Goal: Use online tool/utility: Utilize a website feature to perform a specific function

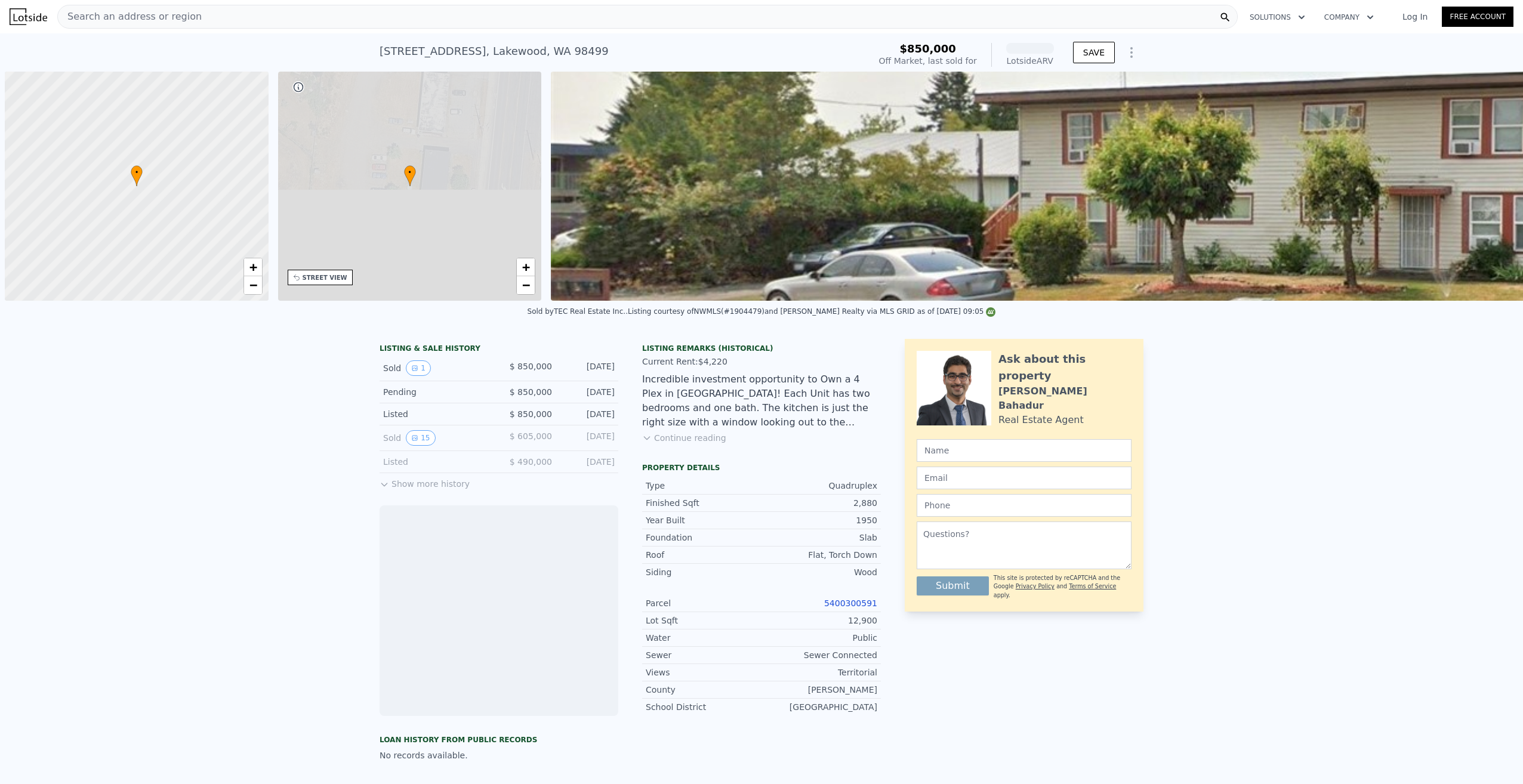
scroll to position [0, 5]
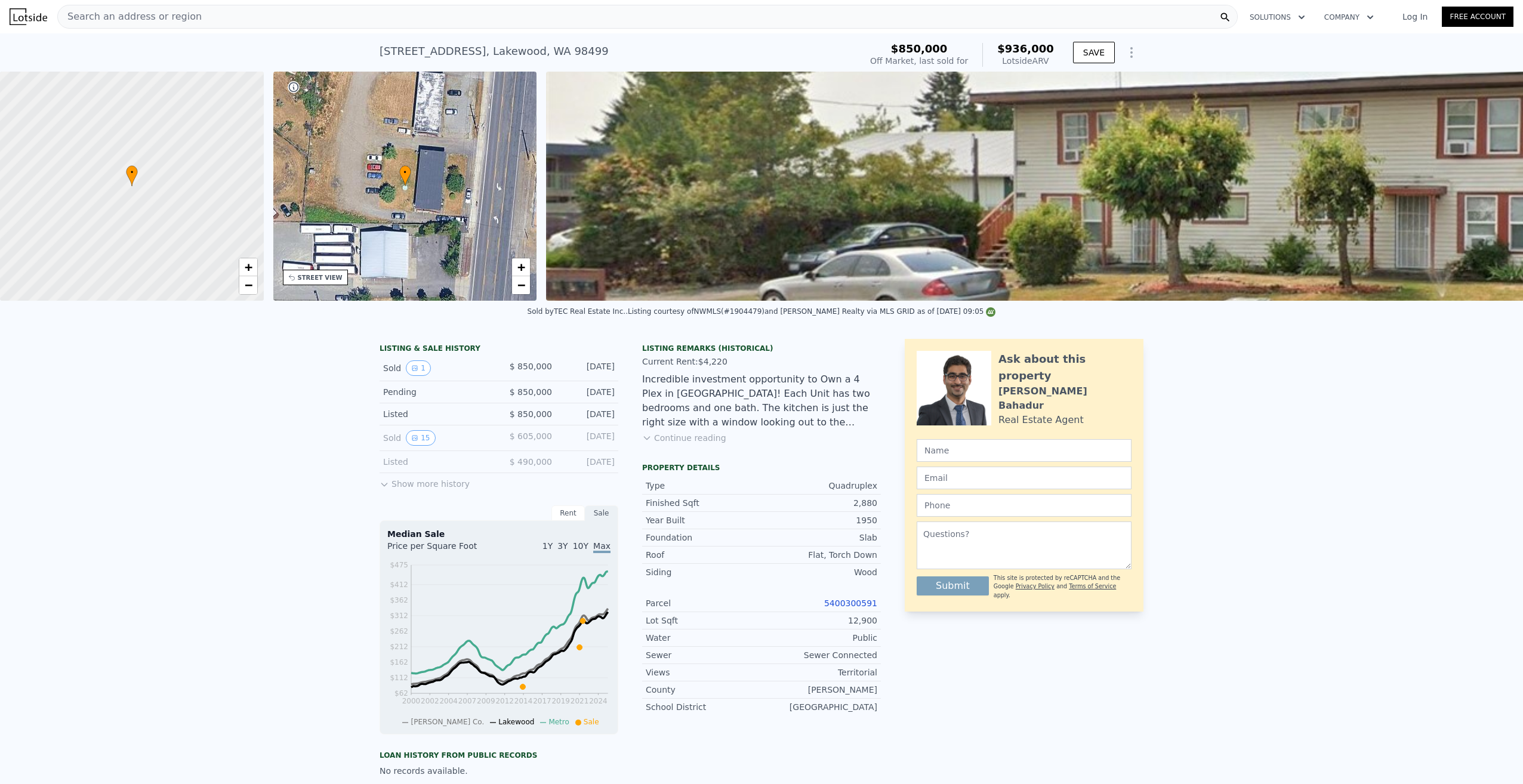
click at [251, 18] on div "Search an address or region" at bounding box center [647, 17] width 1180 height 24
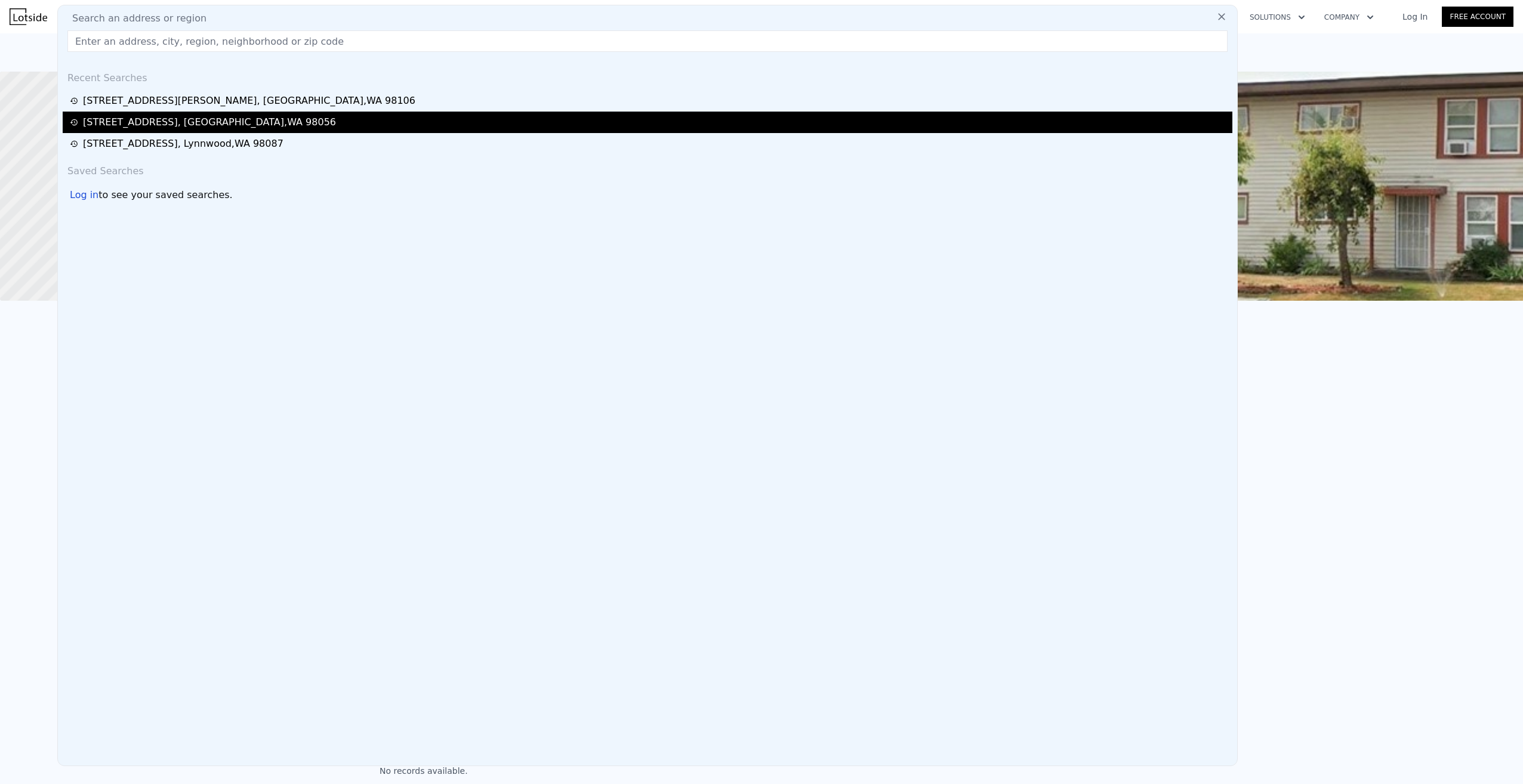
click at [176, 122] on div "[STREET_ADDRESS]" at bounding box center [209, 122] width 253 height 15
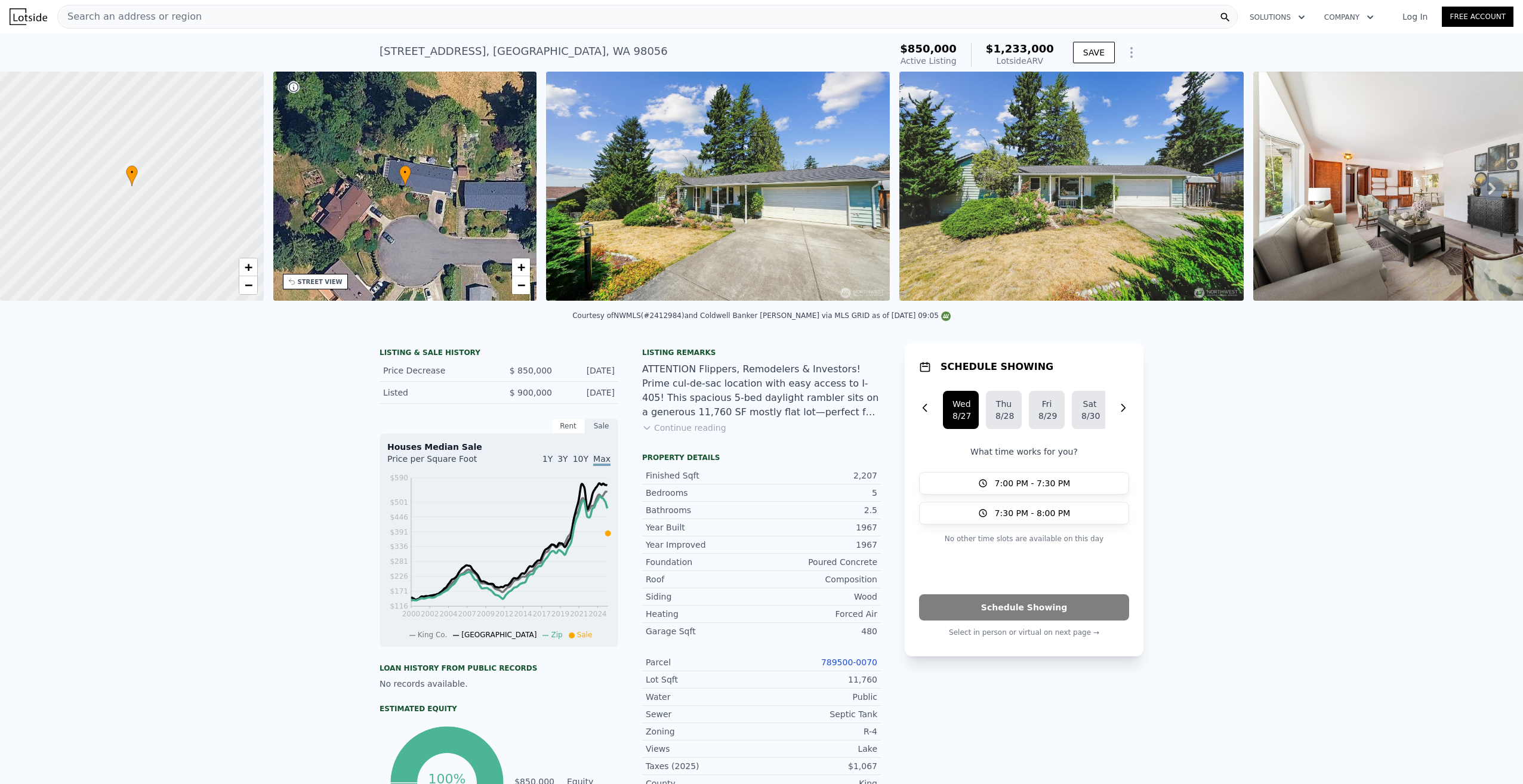
click at [1417, 15] on link "Log In" at bounding box center [1415, 16] width 54 height 12
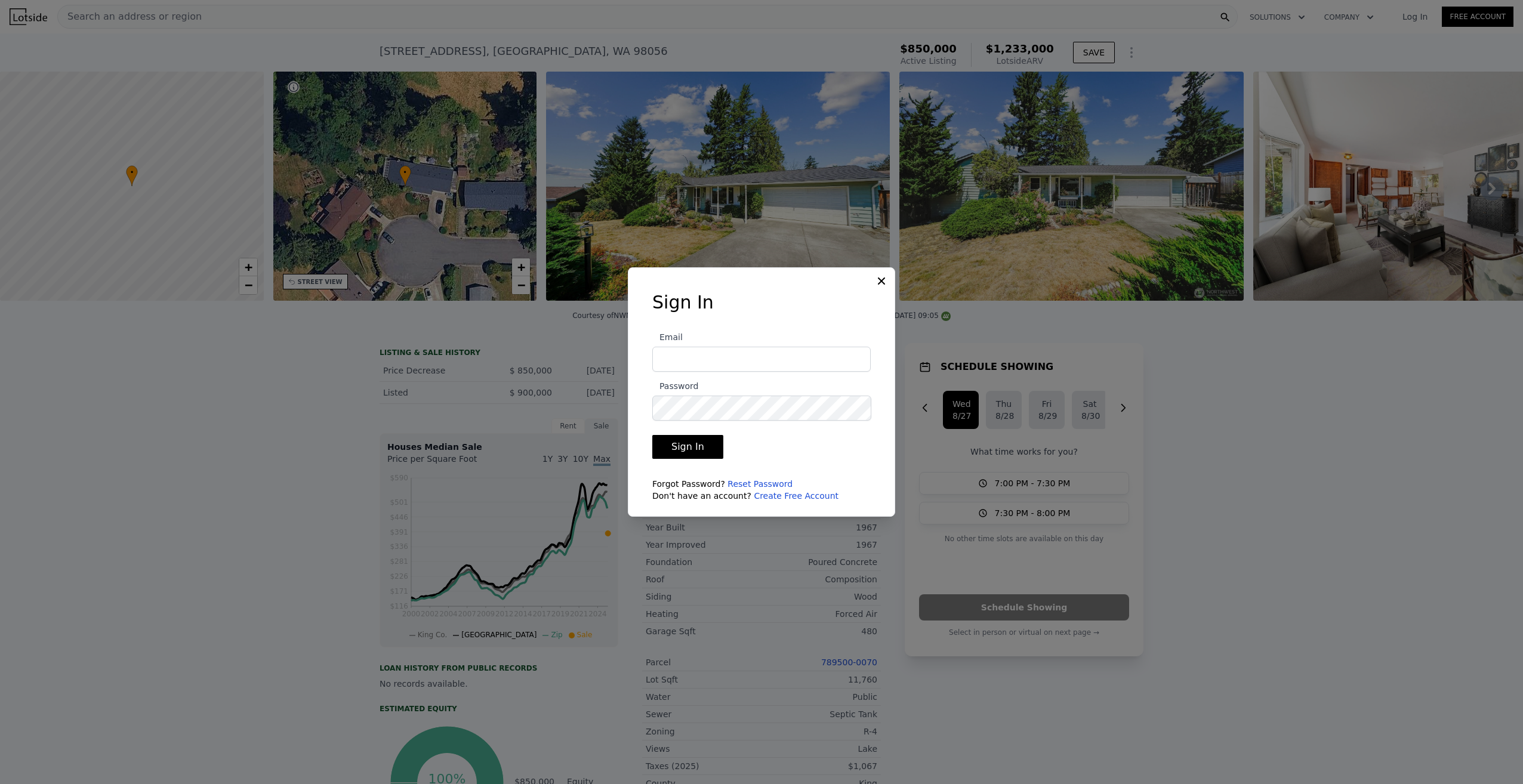
type input "[PERSON_NAME][EMAIL_ADDRESS][DOMAIN_NAME]"
click at [698, 445] on button "Sign In" at bounding box center [688, 447] width 71 height 24
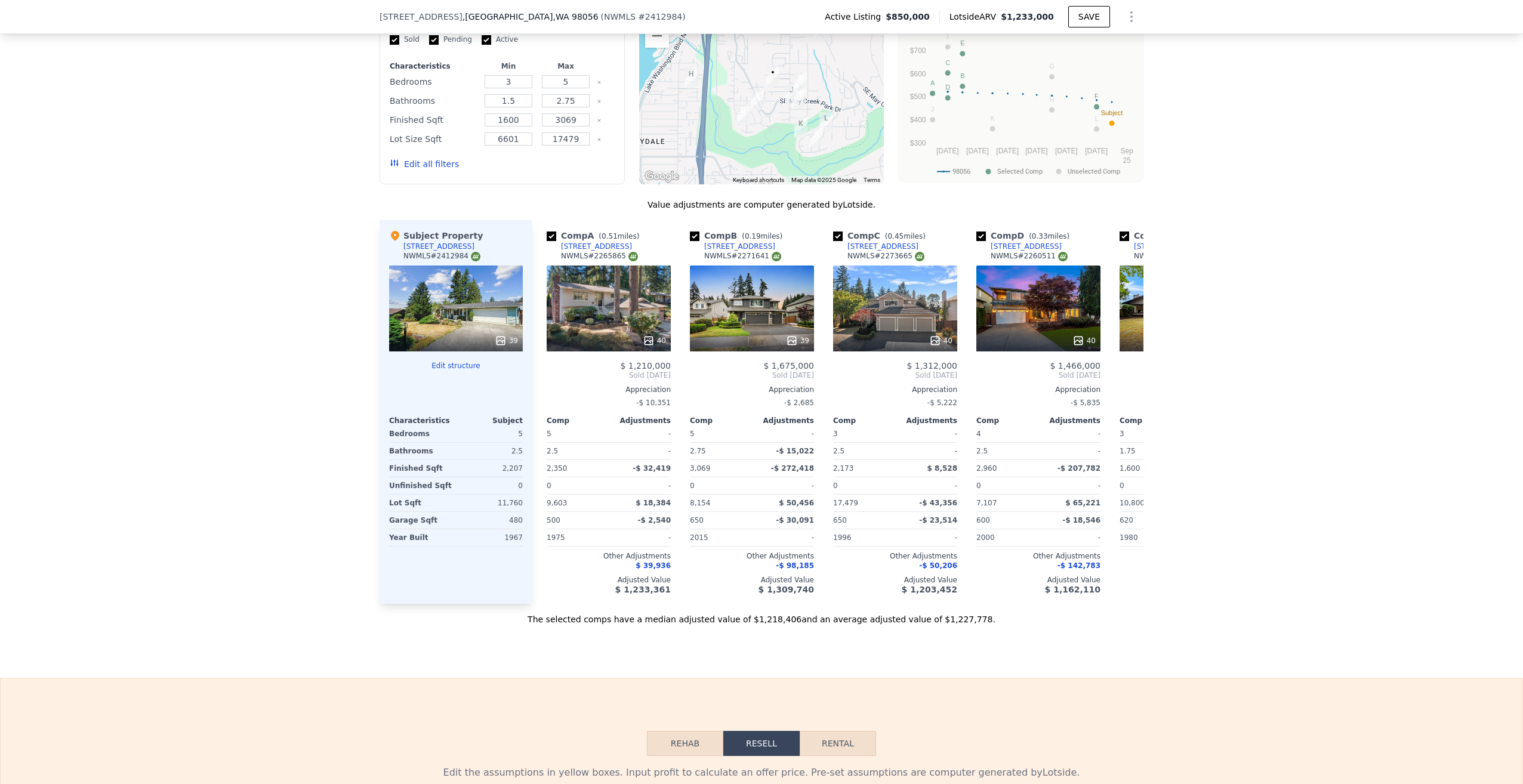
scroll to position [1487, 0]
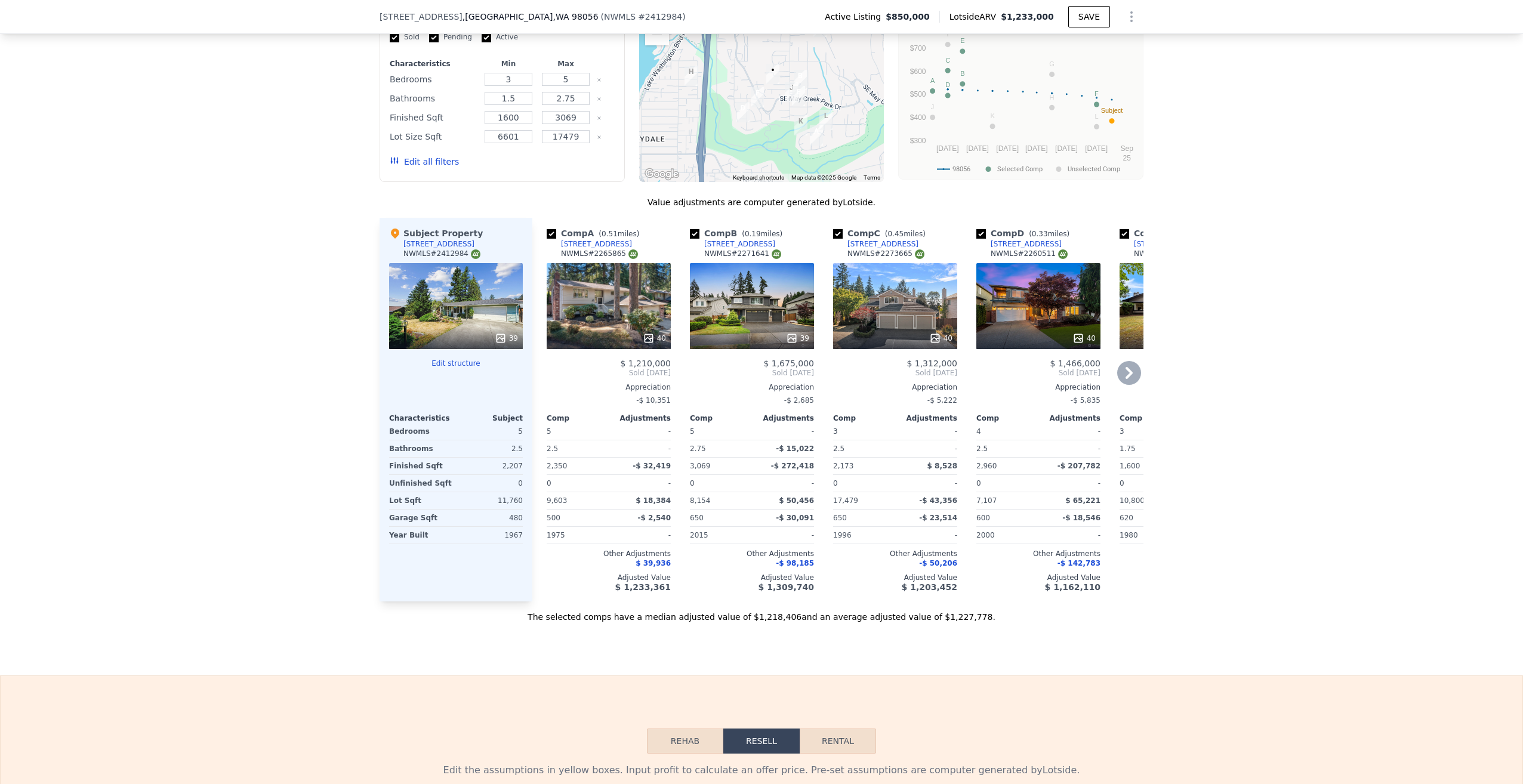
click at [1127, 361] on icon at bounding box center [1130, 373] width 24 height 24
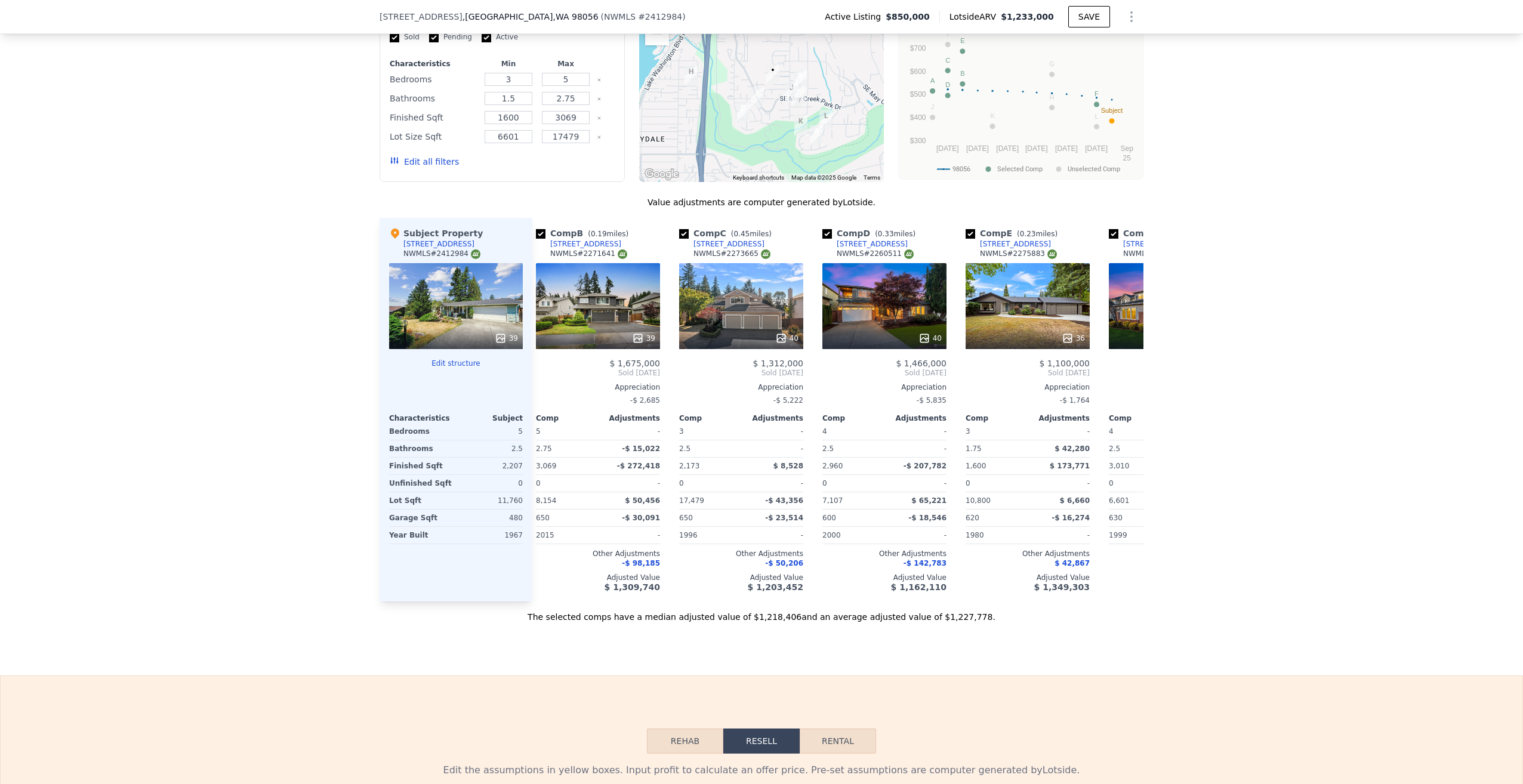
scroll to position [0, 286]
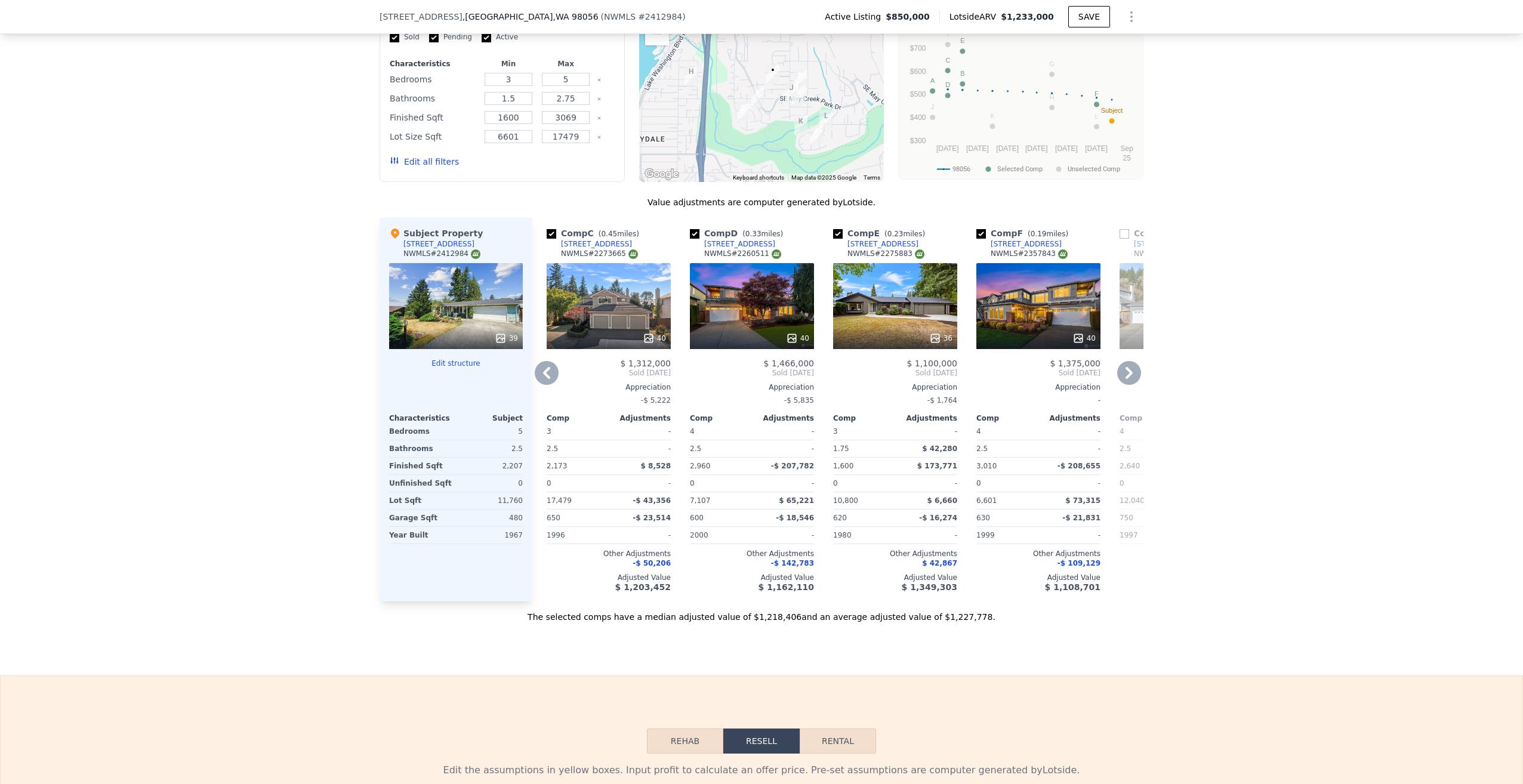
click at [1128, 367] on icon at bounding box center [1129, 372] width 7 height 12
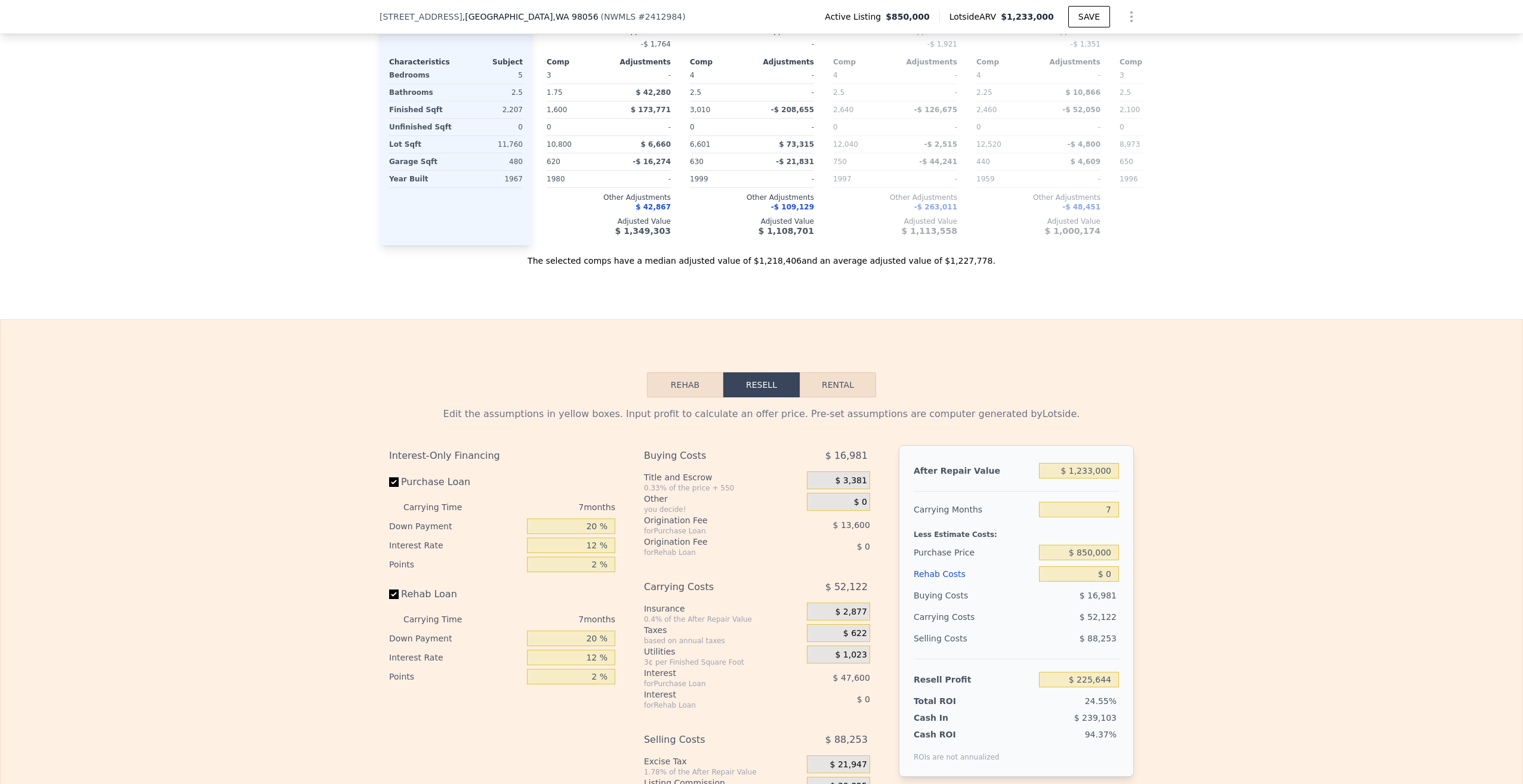
scroll to position [1845, 0]
click at [675, 370] on button "Rehab" at bounding box center [685, 383] width 76 height 25
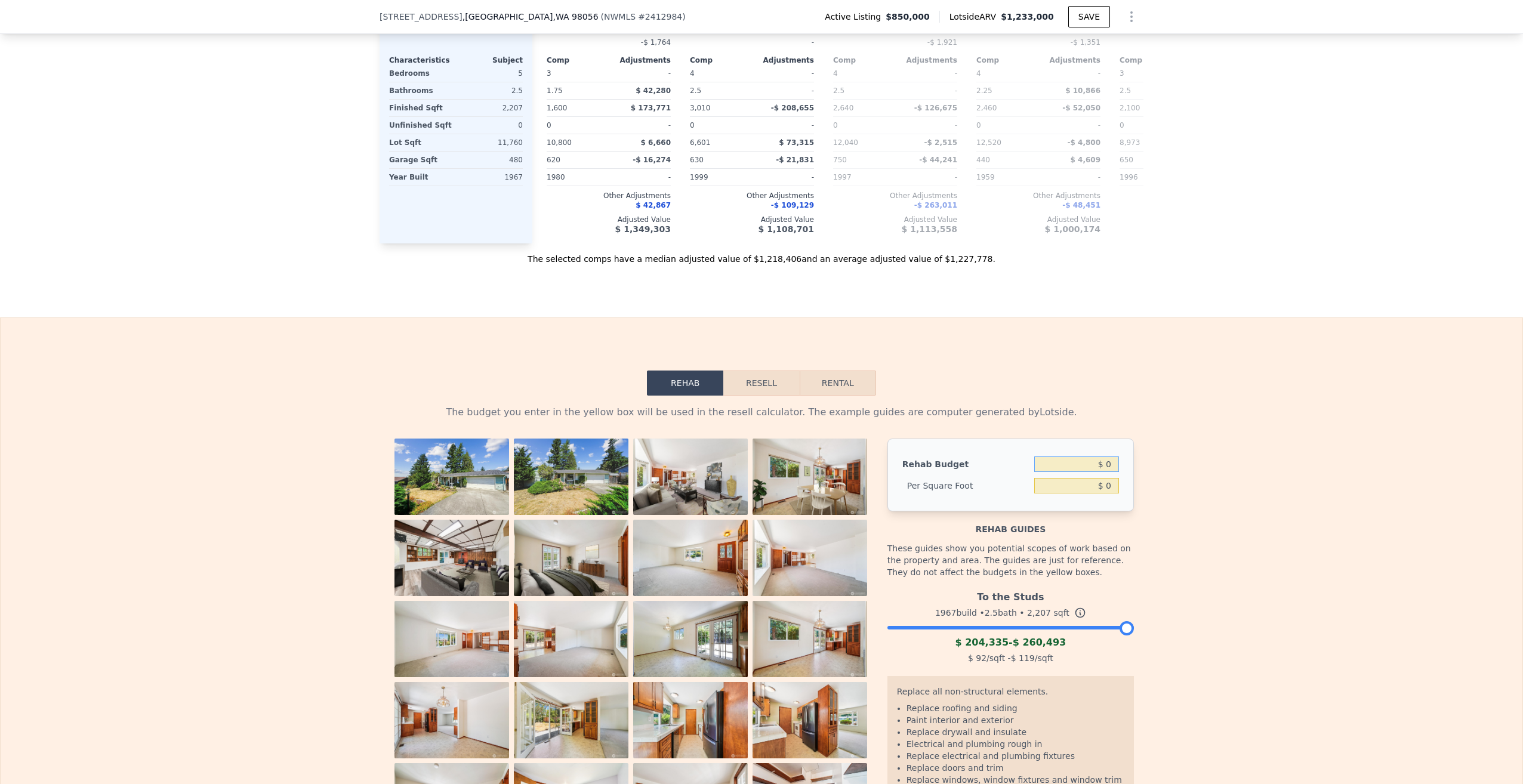
drag, startPoint x: 1083, startPoint y: 440, endPoint x: 1158, endPoint y: 439, distance: 75.0
click at [1158, 440] on div "The budget you enter in the yellow box will be used in the resell calculator. T…" at bounding box center [762, 634] width 1522 height 476
type input "$ 100,000"
click at [1051, 478] on input "$ 0" at bounding box center [1077, 485] width 85 height 15
type input "$ 45.31"
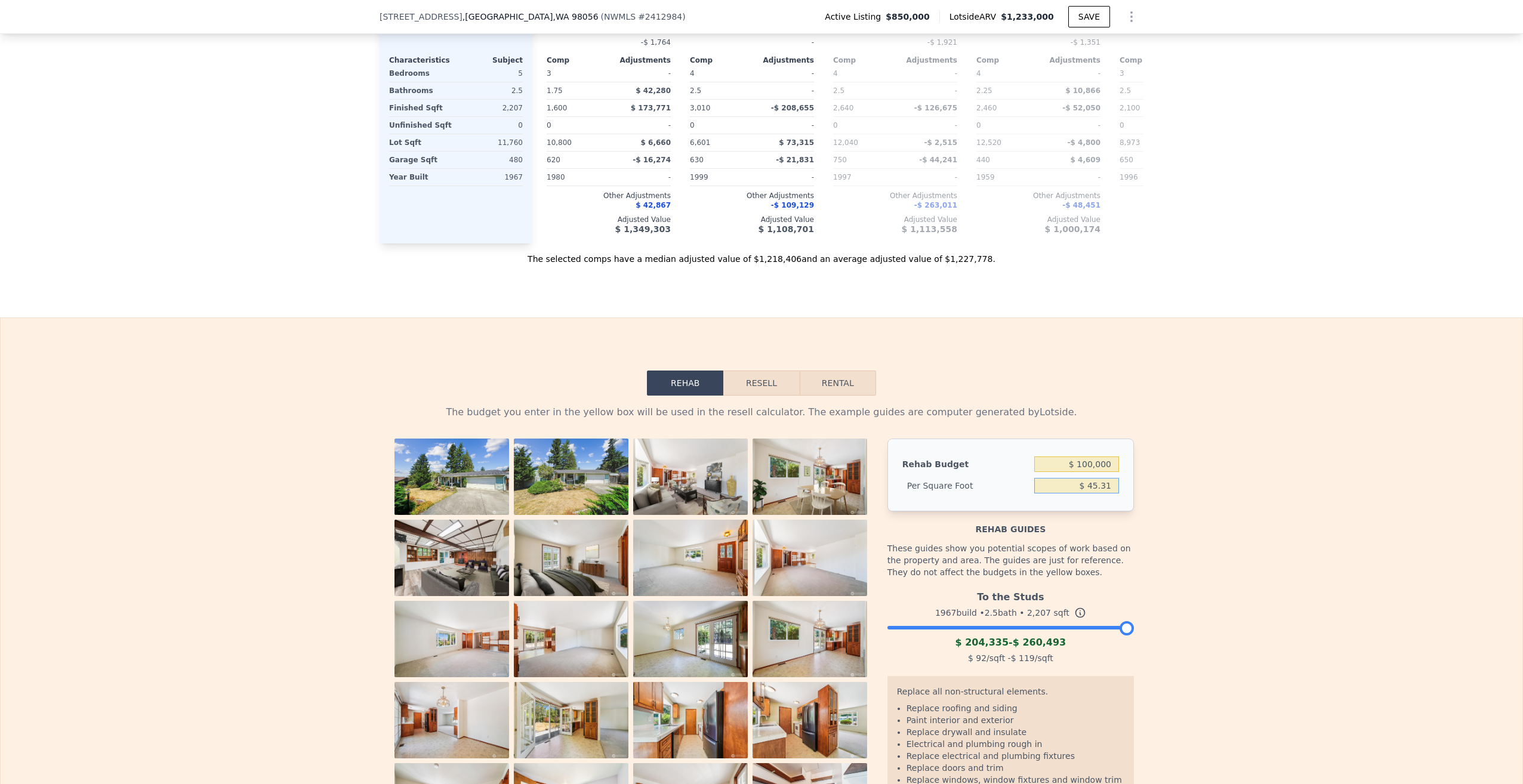
click at [762, 370] on button "Resell" at bounding box center [761, 383] width 76 height 25
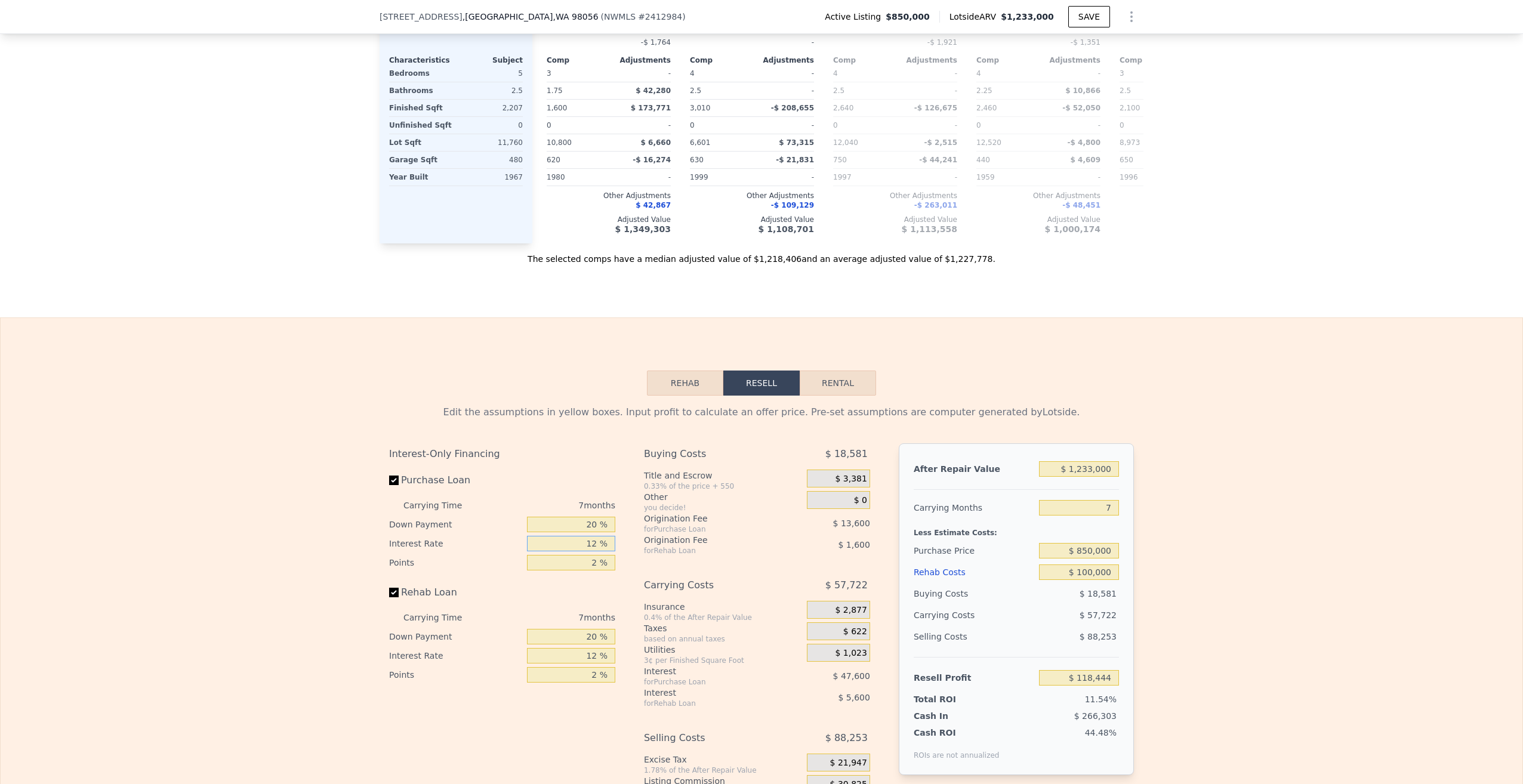
drag, startPoint x: 584, startPoint y: 524, endPoint x: 596, endPoint y: 524, distance: 12.0
click at [596, 536] on input "12 %" at bounding box center [570, 544] width 88 height 15
type input "6 %"
type input "$ 142,244"
click at [582, 555] on input "2 %" at bounding box center [570, 563] width 88 height 15
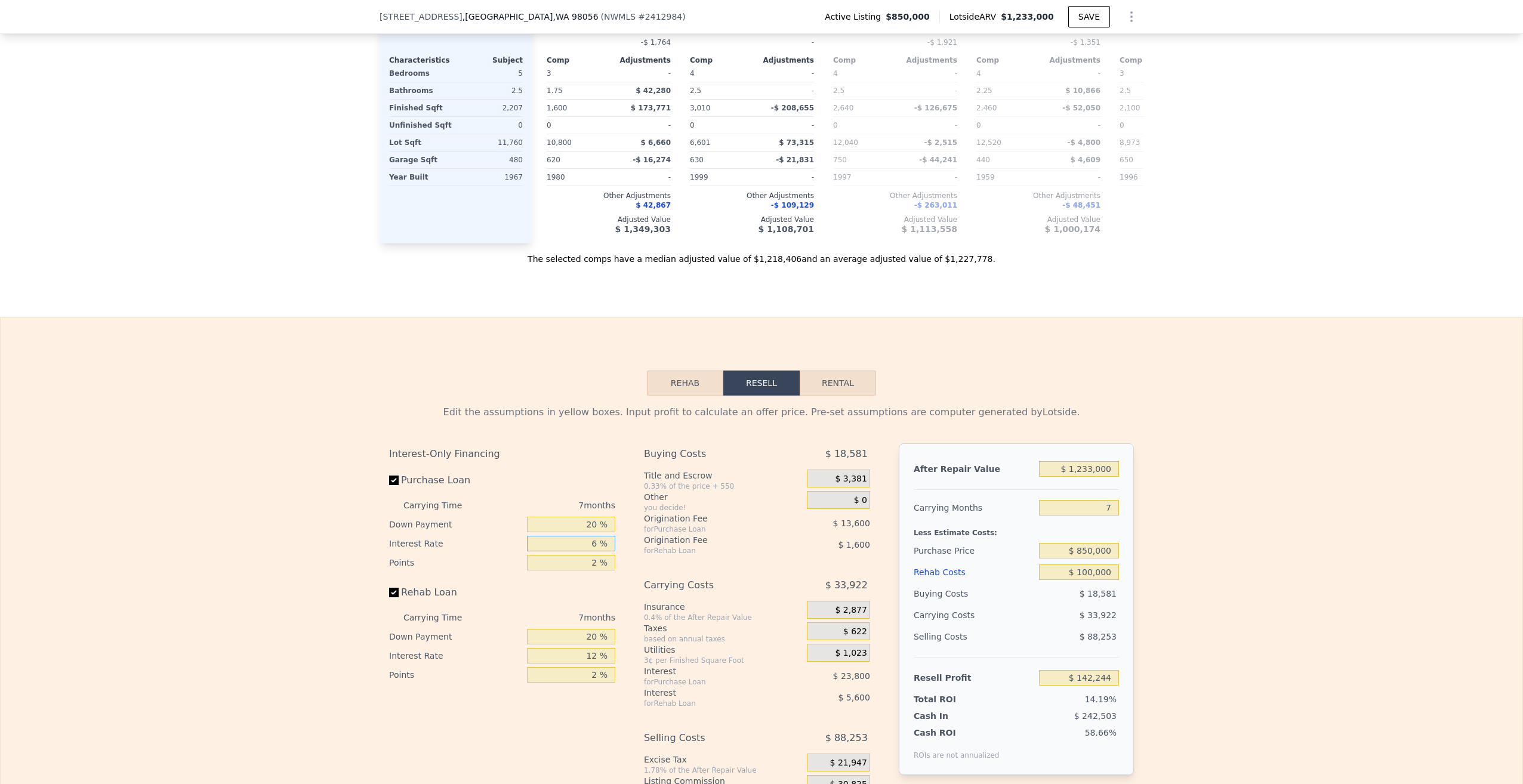
click at [593, 536] on input "6 %" at bounding box center [570, 544] width 88 height 15
type input "7 %"
type input "$ 138,275"
type input "7 %"
drag, startPoint x: 585, startPoint y: 546, endPoint x: 593, endPoint y: 546, distance: 8.0
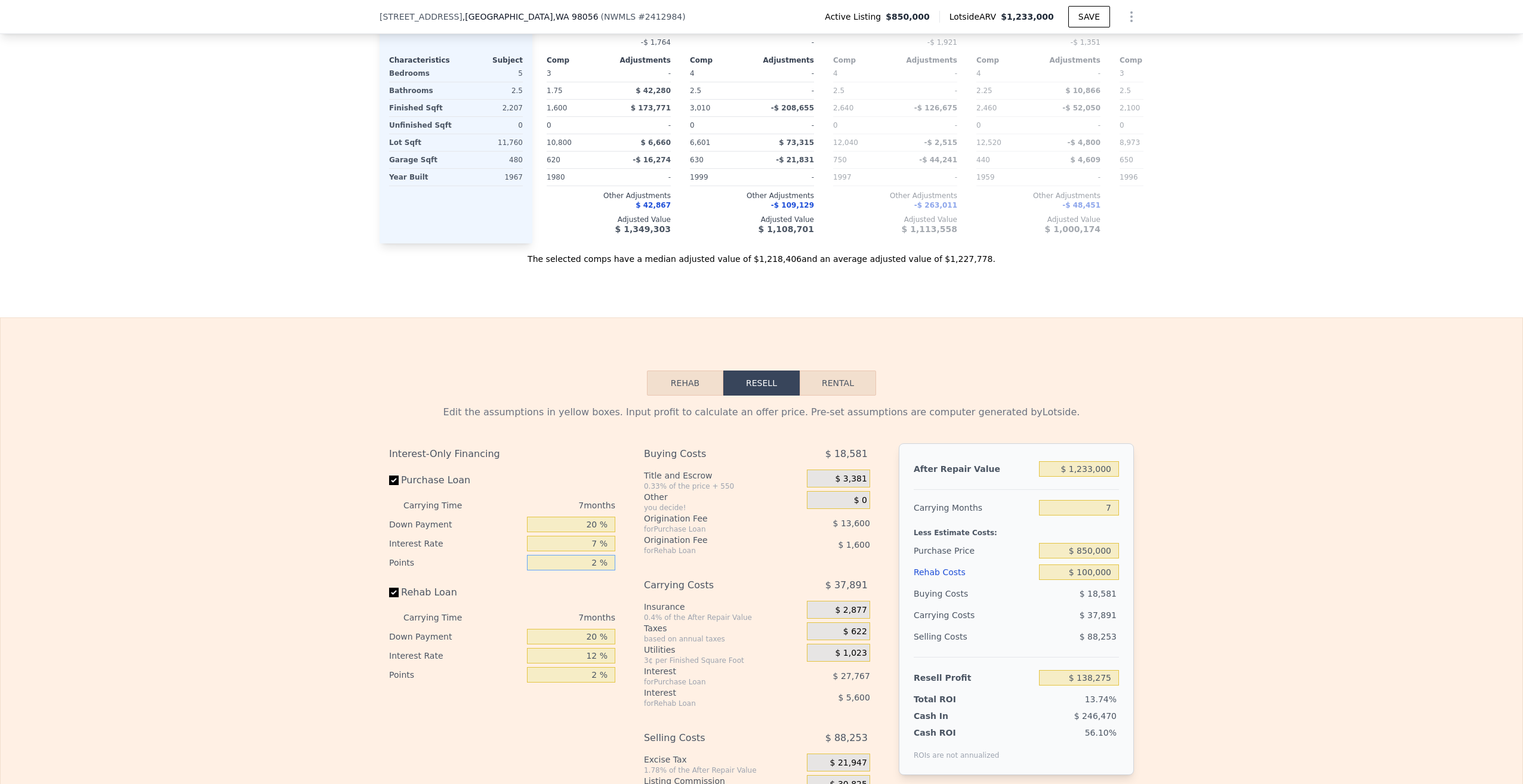
click at [593, 555] on input "2 %" at bounding box center [570, 563] width 88 height 15
type input "0 %"
type input "$ 151,875"
type input "0 %"
click at [563, 648] on input "12 %" at bounding box center [570, 655] width 88 height 15
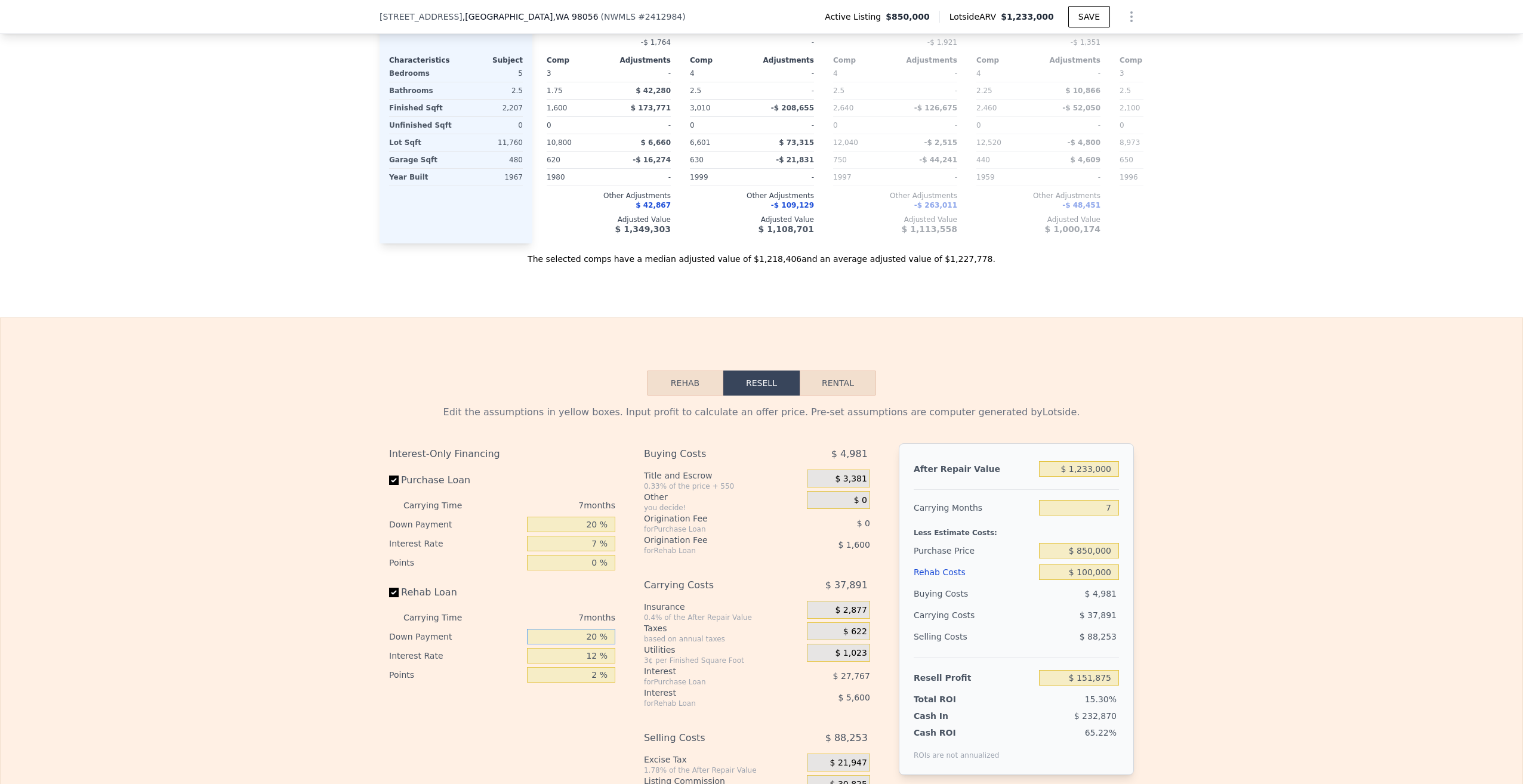
click at [578, 629] on input "20 %" at bounding box center [570, 636] width 88 height 15
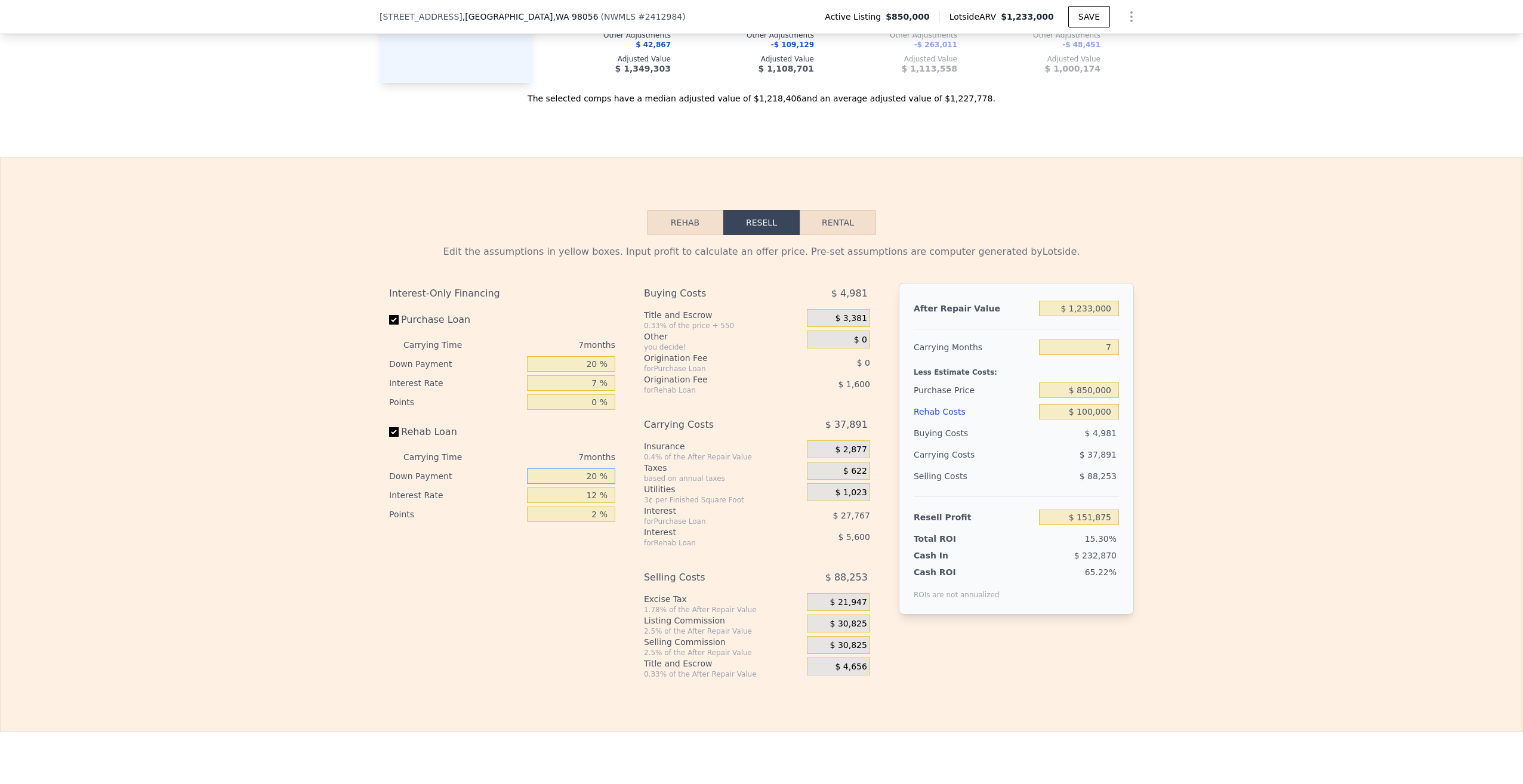
scroll to position [2023, 0]
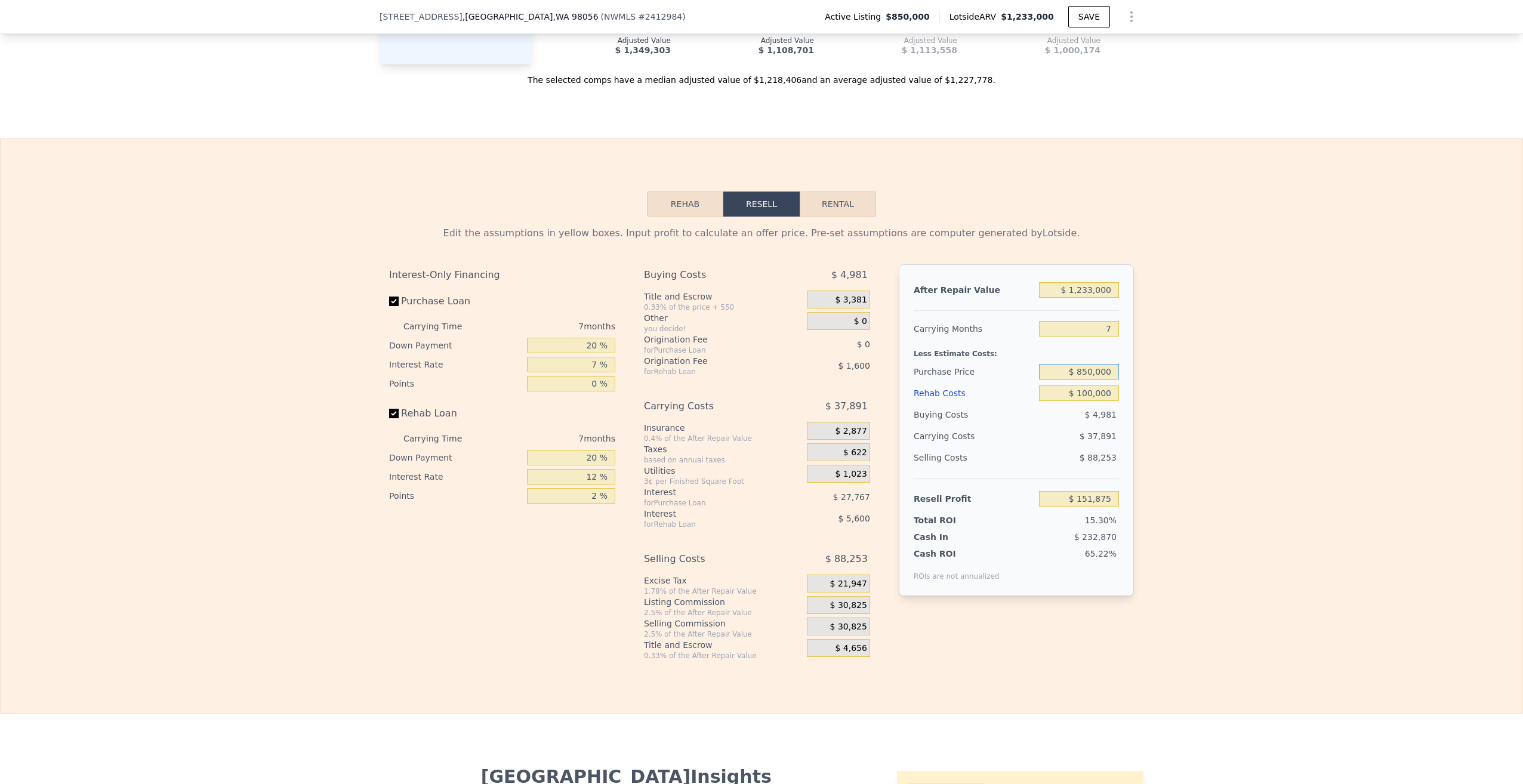
drag, startPoint x: 1077, startPoint y: 350, endPoint x: 1090, endPoint y: 352, distance: 13.2
click at [1090, 364] on input "$ 850,000" at bounding box center [1079, 372] width 80 height 15
type input "$ 790,000"
click at [1115, 421] on div "After Repair Value $ 1,233,000 Carrying Months 7 Less Estimate Costs: Purchase …" at bounding box center [1016, 430] width 235 height 332
type input "$ 214,035"
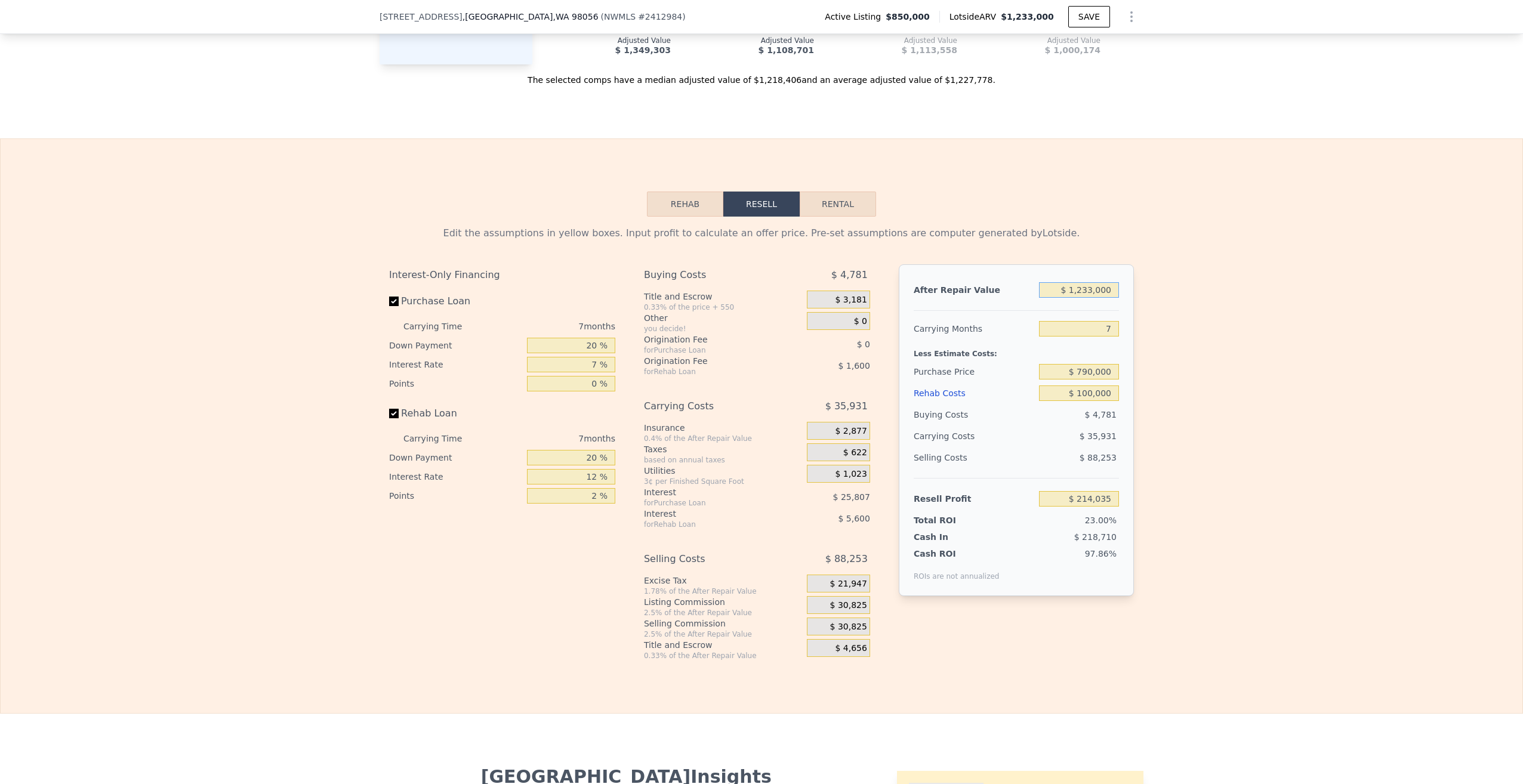
drag, startPoint x: 1079, startPoint y: 273, endPoint x: 1090, endPoint y: 275, distance: 11.2
click at [1090, 282] on input "$ 1,233,000" at bounding box center [1079, 290] width 80 height 15
type input "$ 11,000"
type input "-$ 918,194"
type input "$ 110,000"
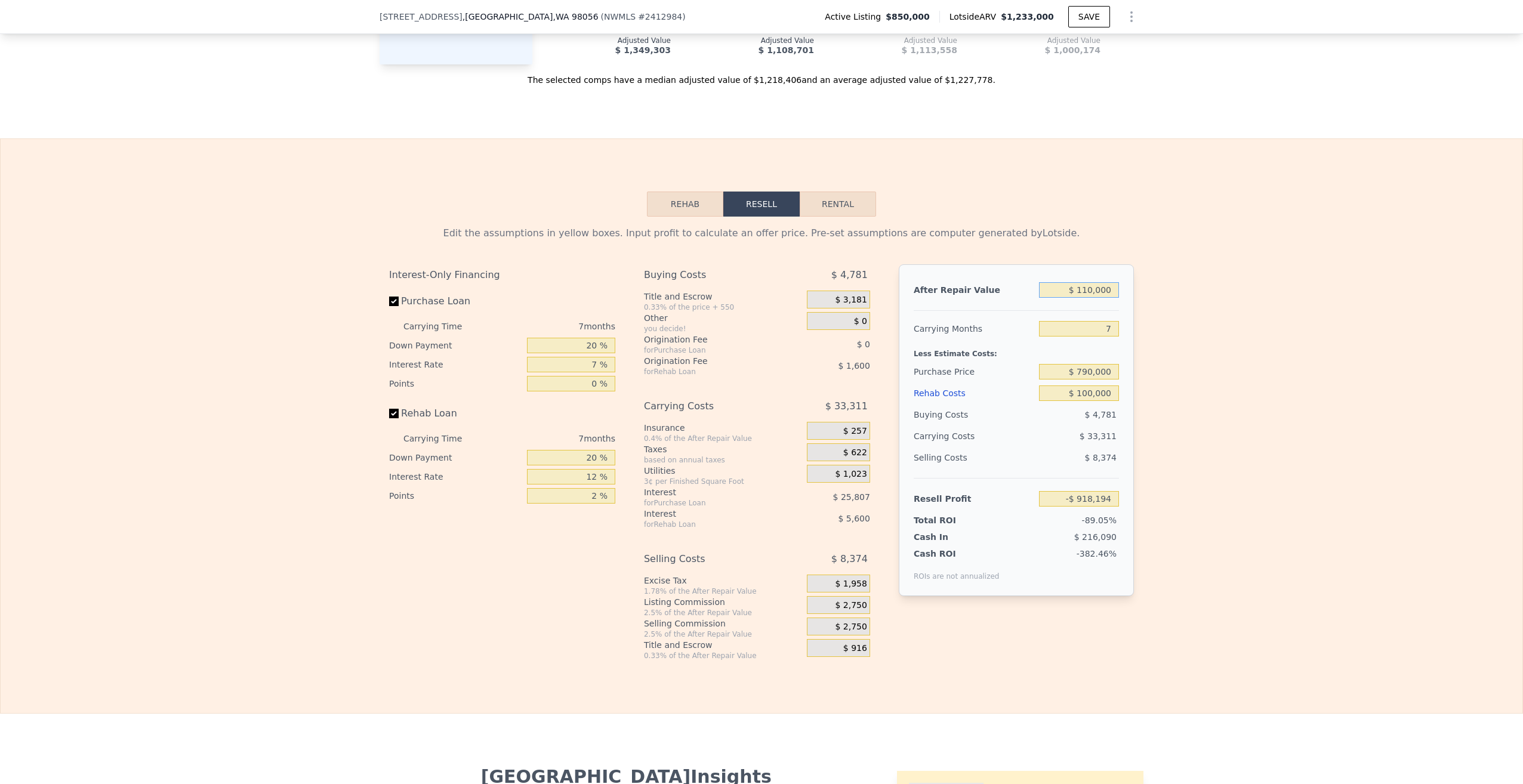
type input "-$ 826,466"
type input "$ 1,100,000"
type input "$ 90,805"
type input "$ 1,100,000"
click at [1083, 321] on input "7" at bounding box center [1079, 329] width 80 height 15
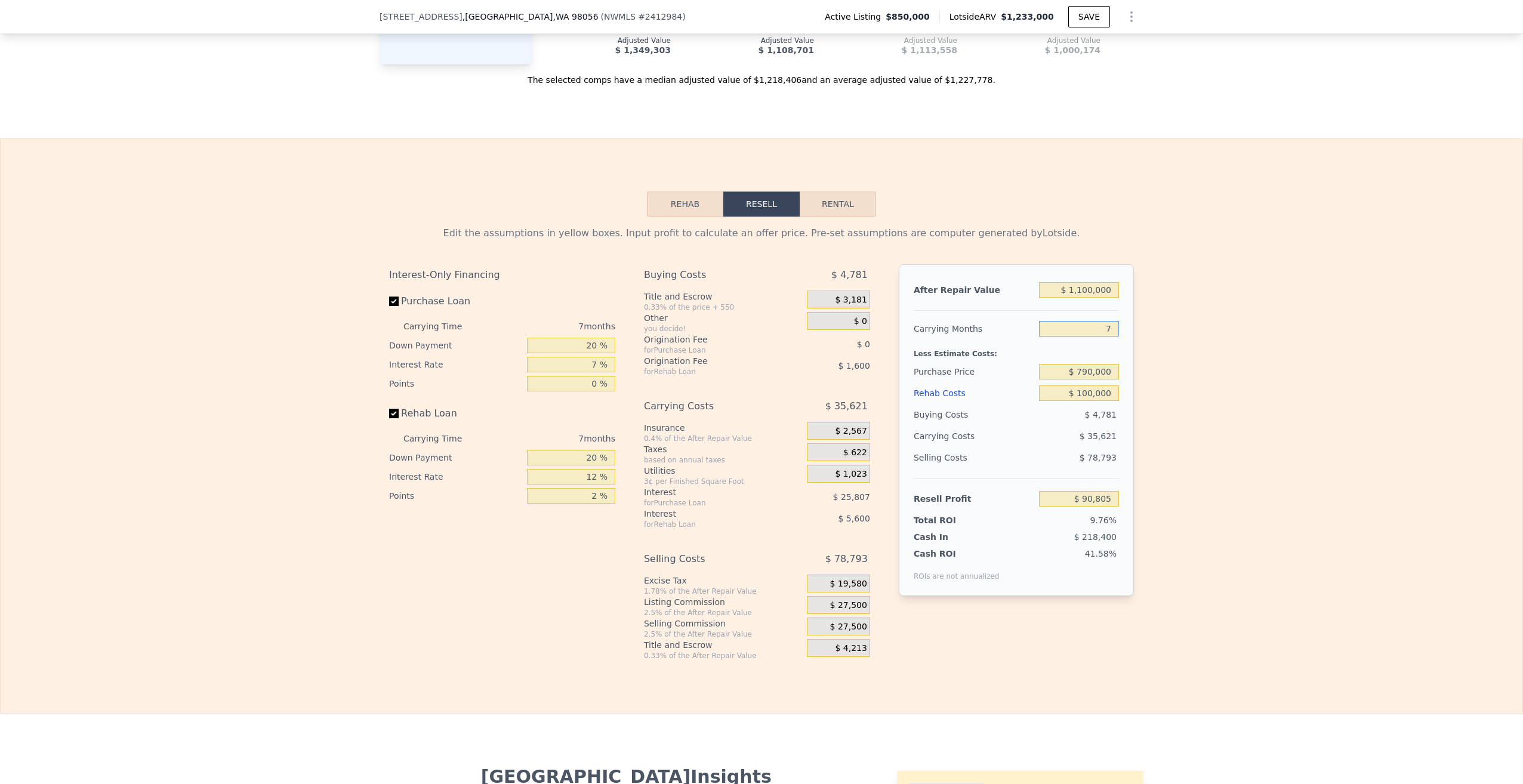
drag, startPoint x: 1093, startPoint y: 311, endPoint x: 1118, endPoint y: 311, distance: 25.0
click at [1118, 311] on div "After Repair Value $ 1,100,000 Carrying Months 7 Less Estimate Costs: Purchase …" at bounding box center [1016, 430] width 235 height 332
type input "8"
type input "$ 85,716"
type input "8"
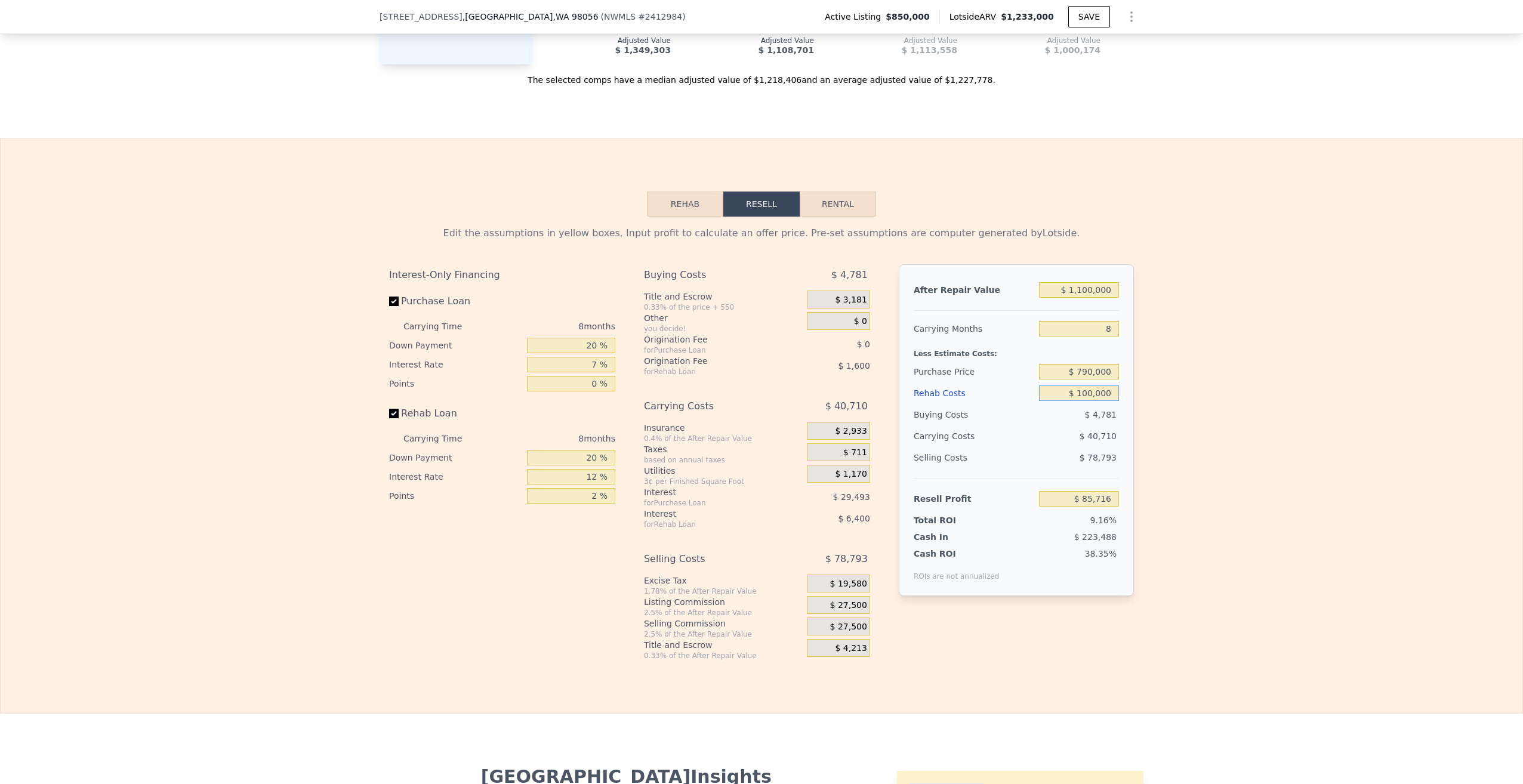
click at [1062, 386] on input "$ 100,000" at bounding box center [1079, 393] width 80 height 15
drag, startPoint x: 1078, startPoint y: 354, endPoint x: 1086, endPoint y: 353, distance: 8.1
click at [1086, 364] on input "$ 790,000" at bounding box center [1079, 372] width 80 height 15
type input "$ 750,000"
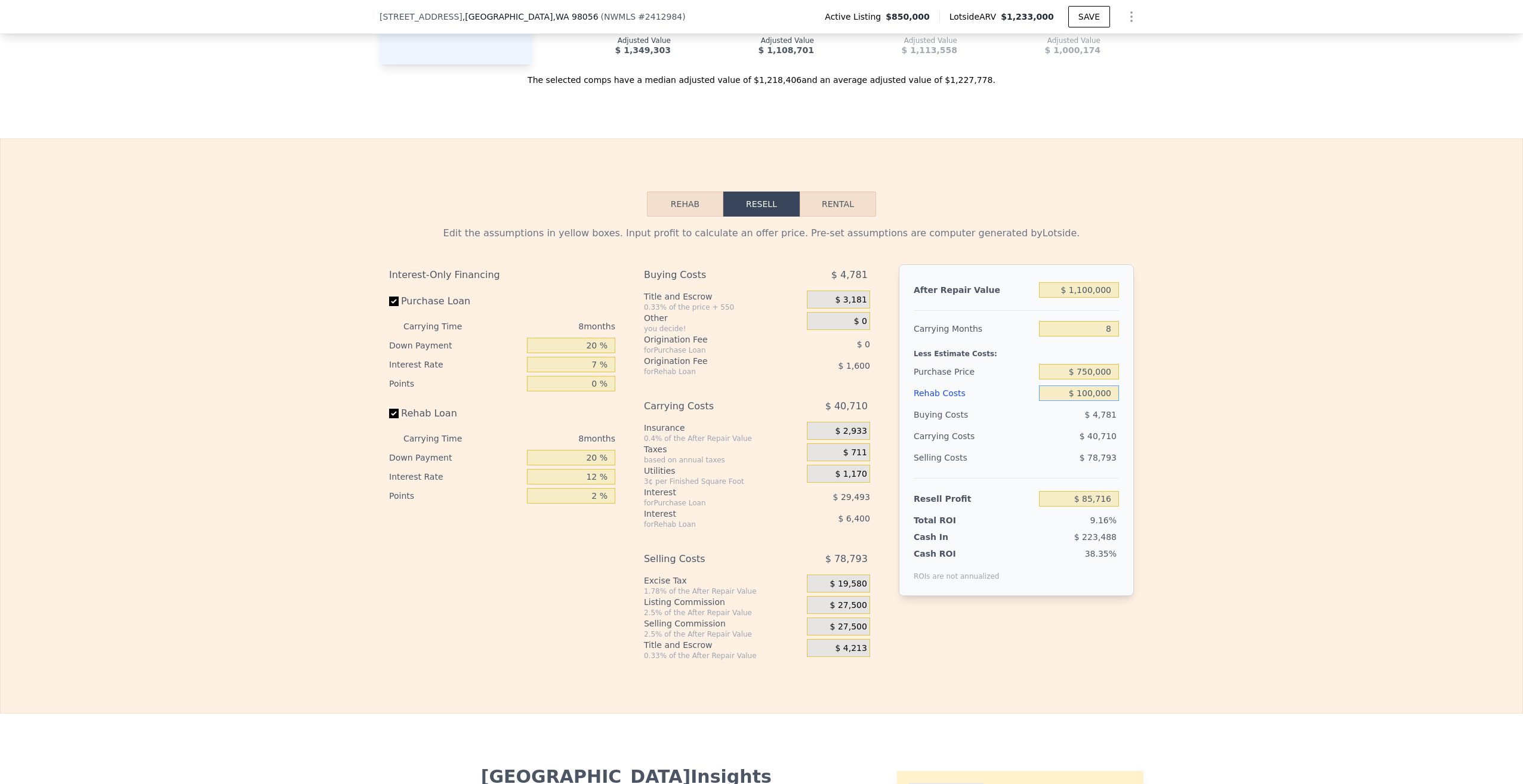
click at [1062, 386] on input "$ 100,000" at bounding box center [1079, 393] width 80 height 15
type input "$ 127,345"
click at [1082, 11] on button "SAVE" at bounding box center [1089, 16] width 42 height 22
click at [838, 192] on button "Rental" at bounding box center [838, 204] width 76 height 25
select select "30"
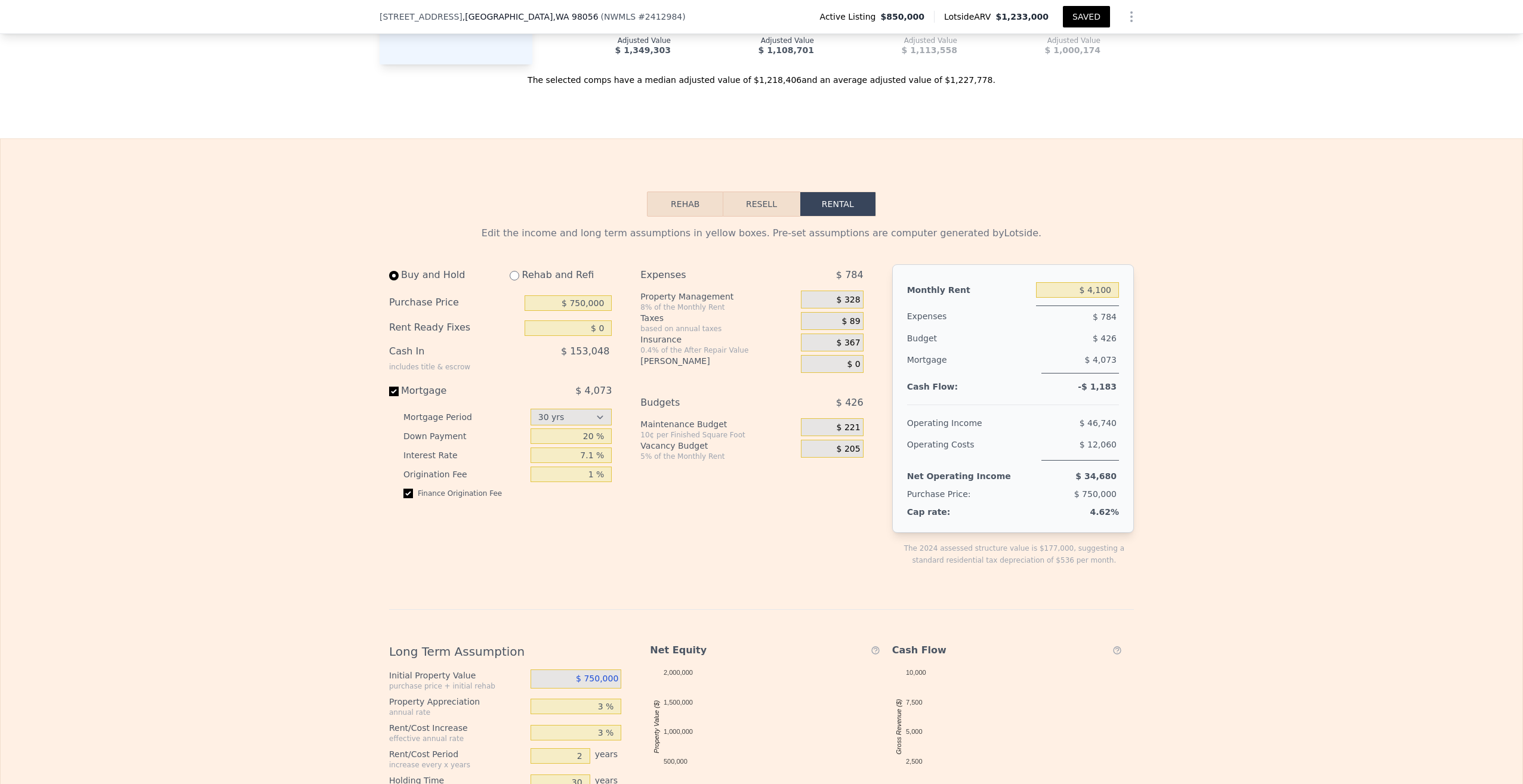
click at [760, 192] on button "Resell" at bounding box center [761, 204] width 76 height 25
